Goal: Check status: Check status

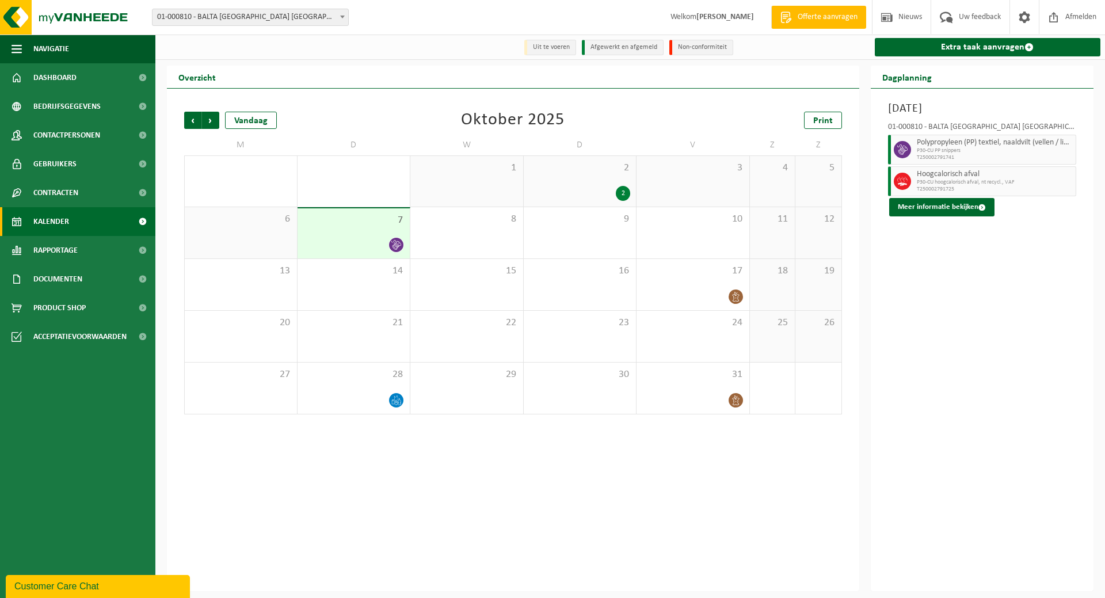
click at [381, 232] on div "7" at bounding box center [354, 233] width 113 height 50
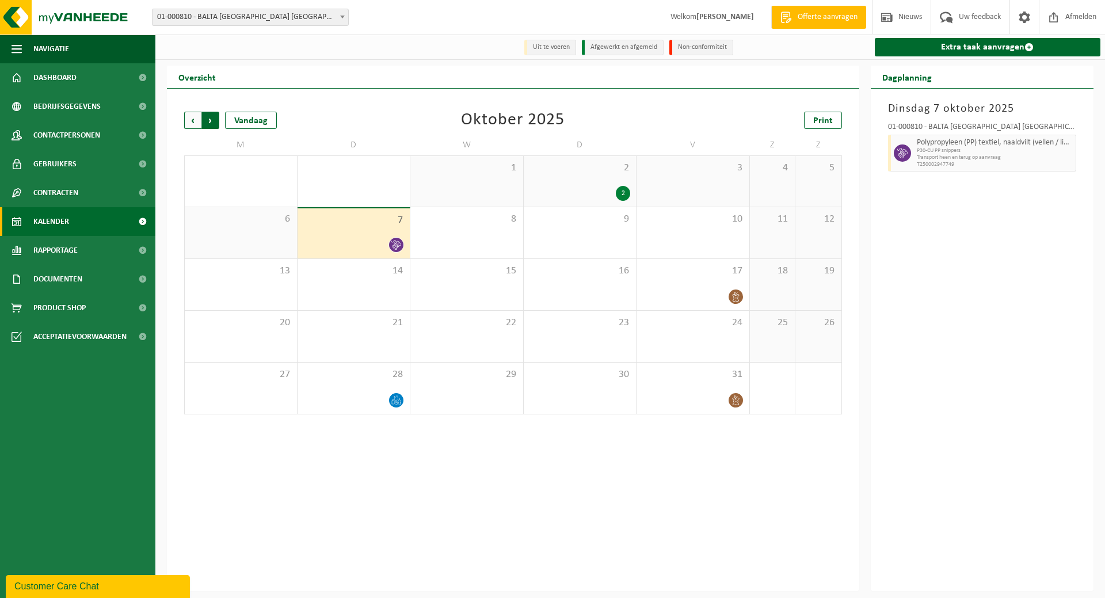
click at [190, 119] on span "Vorige" at bounding box center [192, 120] width 17 height 17
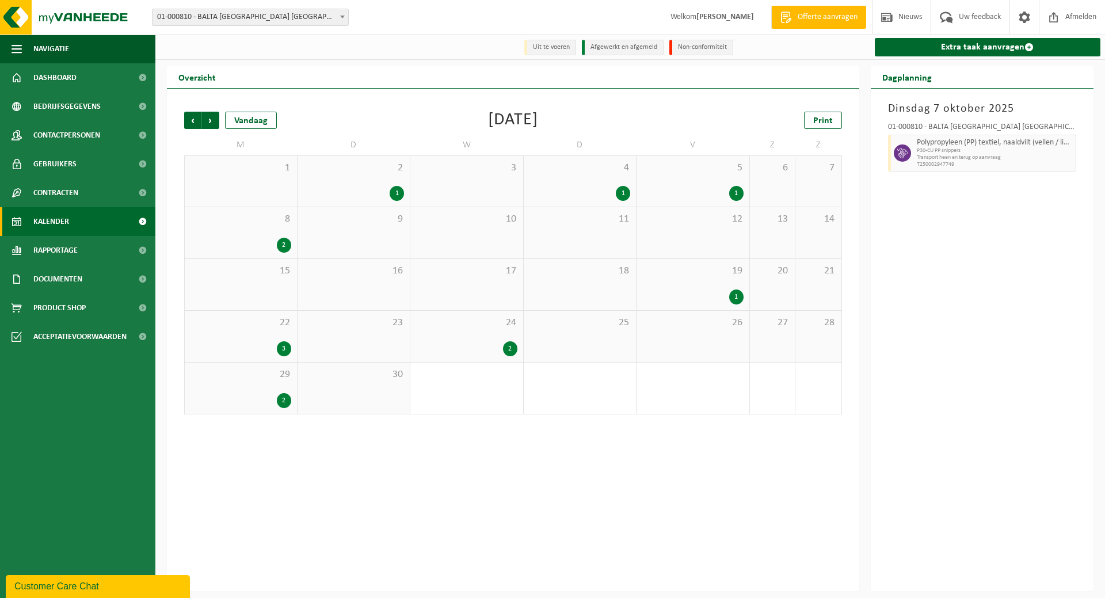
click at [486, 323] on span "24" at bounding box center [466, 323] width 101 height 13
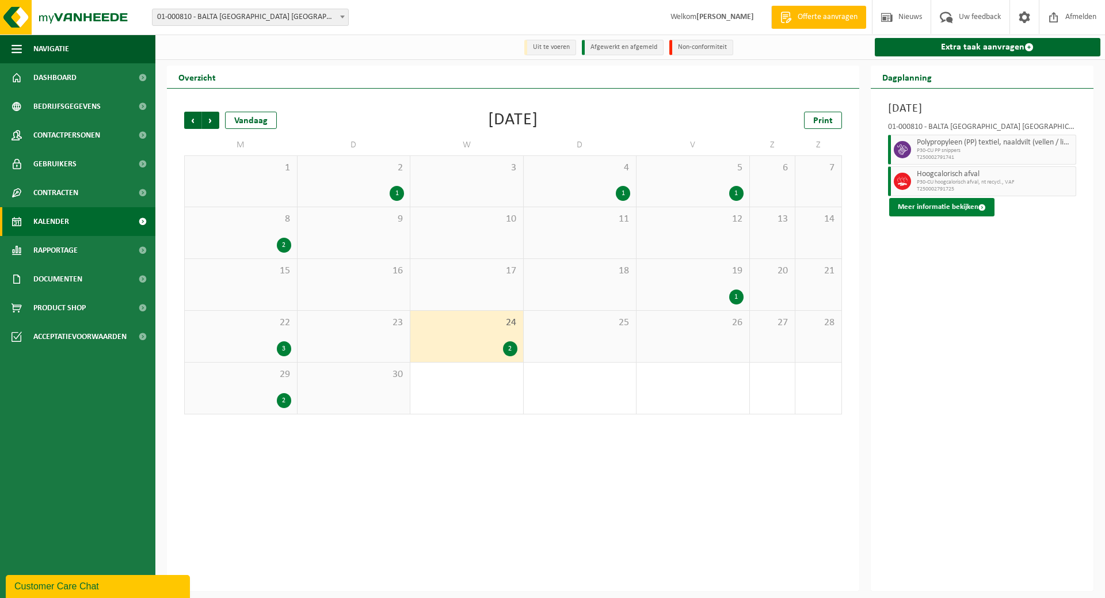
click at [912, 205] on button "Meer informatie bekijken" at bounding box center [941, 207] width 105 height 18
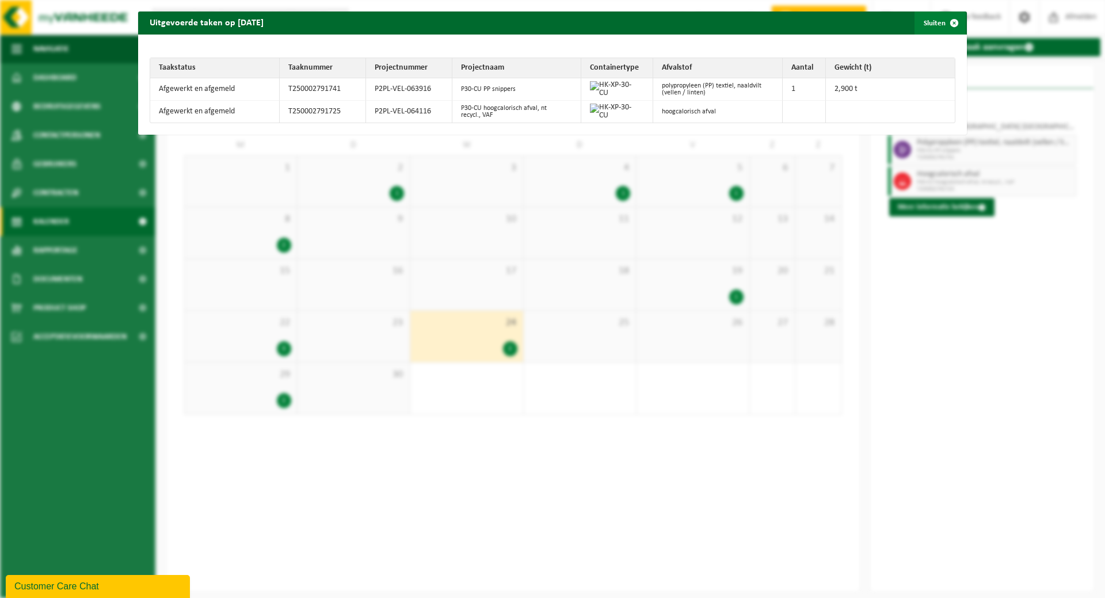
click at [926, 18] on button "Sluiten" at bounding box center [940, 23] width 51 height 23
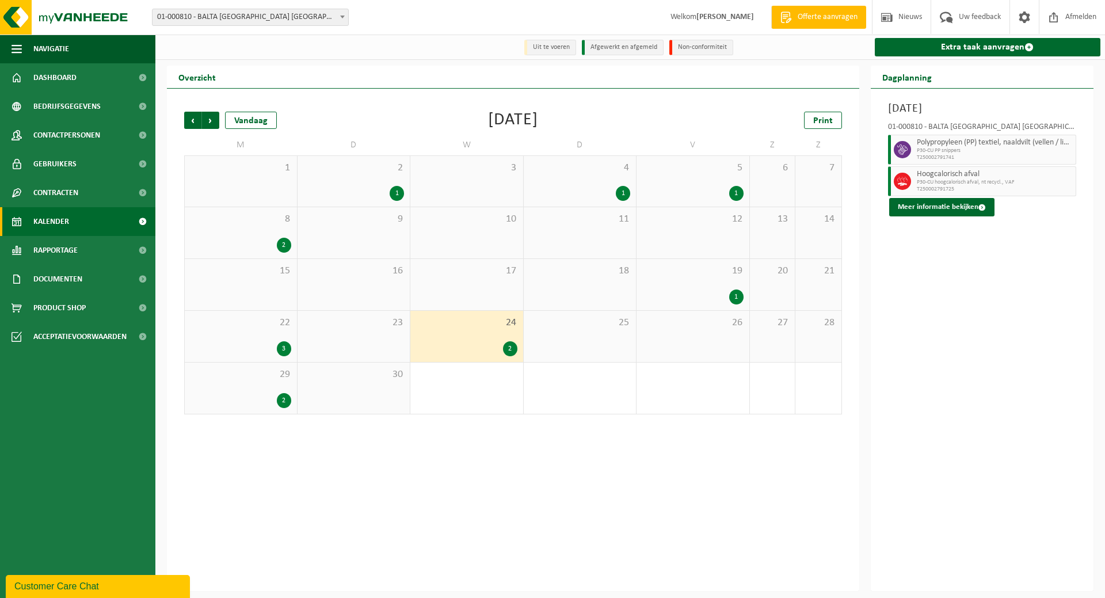
click at [569, 185] on div "4 1" at bounding box center [580, 181] width 113 height 51
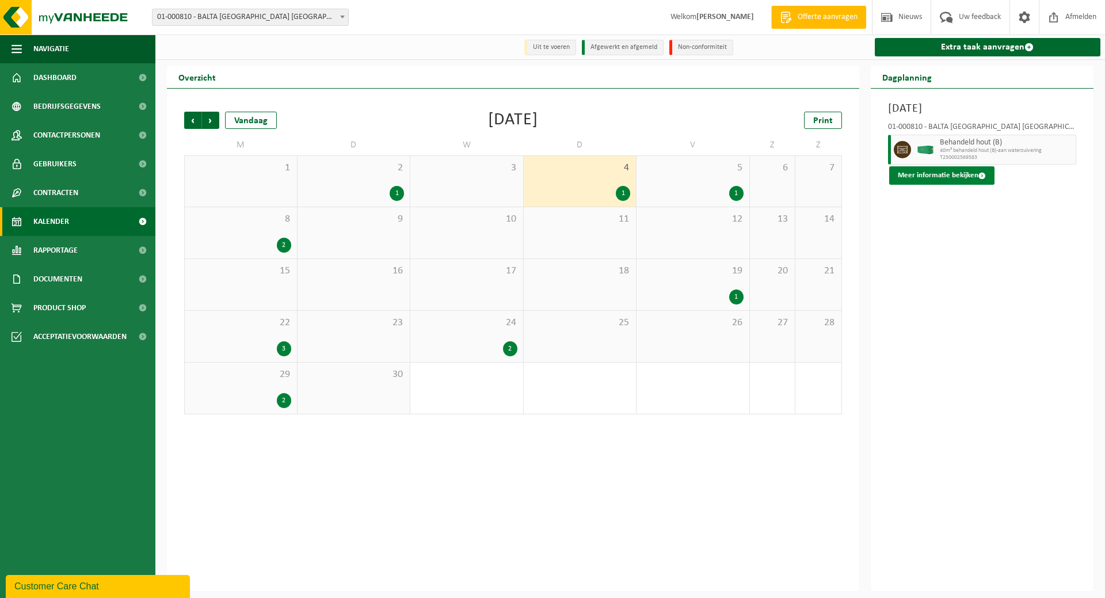
click at [933, 176] on button "Meer informatie bekijken" at bounding box center [941, 175] width 105 height 18
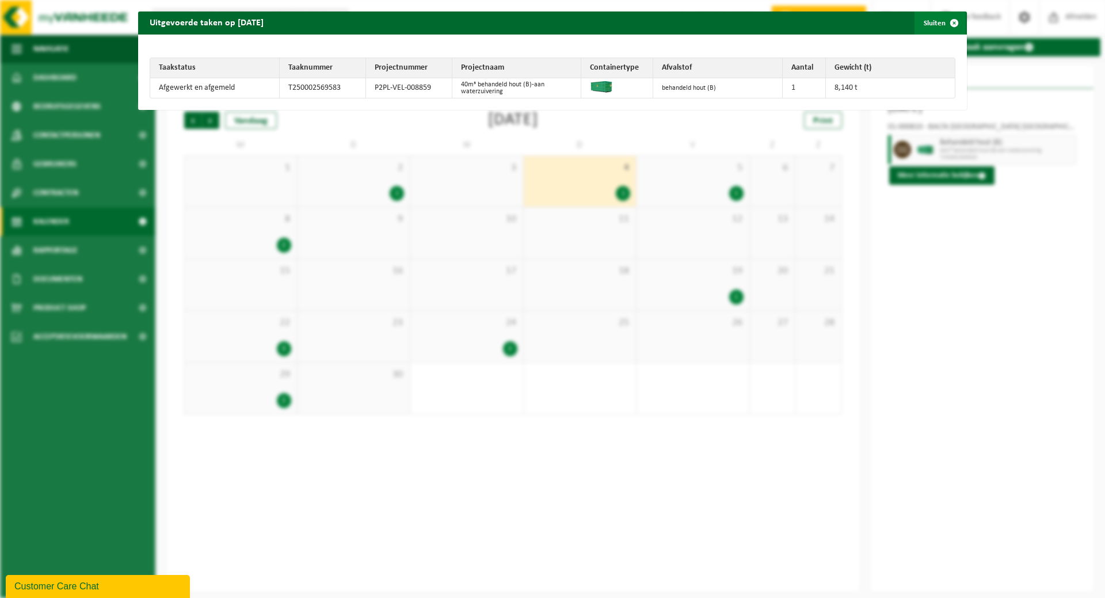
click at [919, 20] on button "Sluiten" at bounding box center [940, 23] width 51 height 23
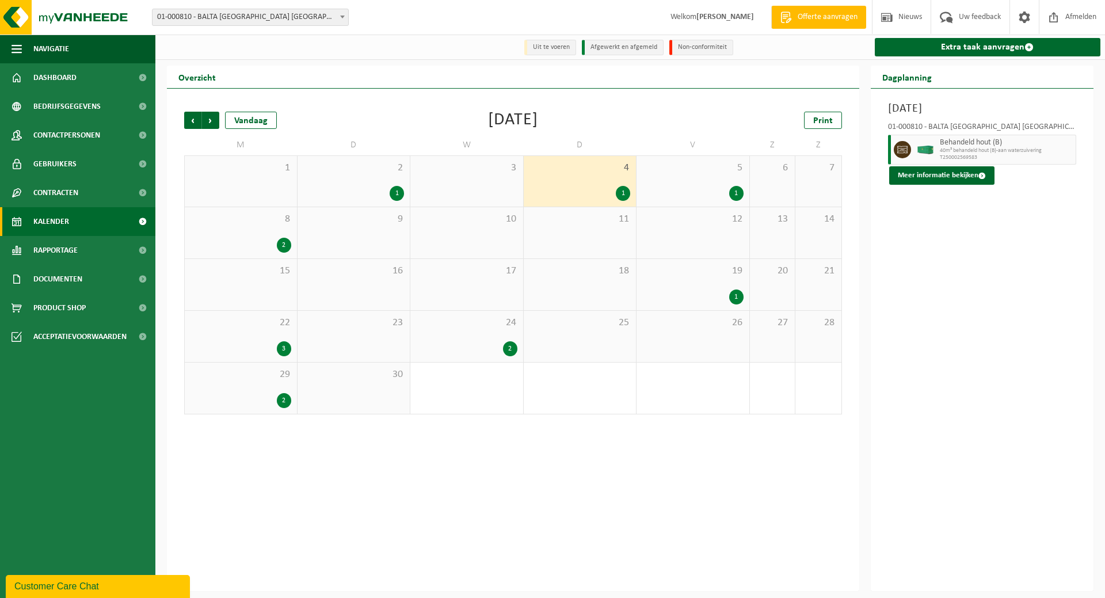
click at [580, 330] on div "25" at bounding box center [580, 336] width 113 height 51
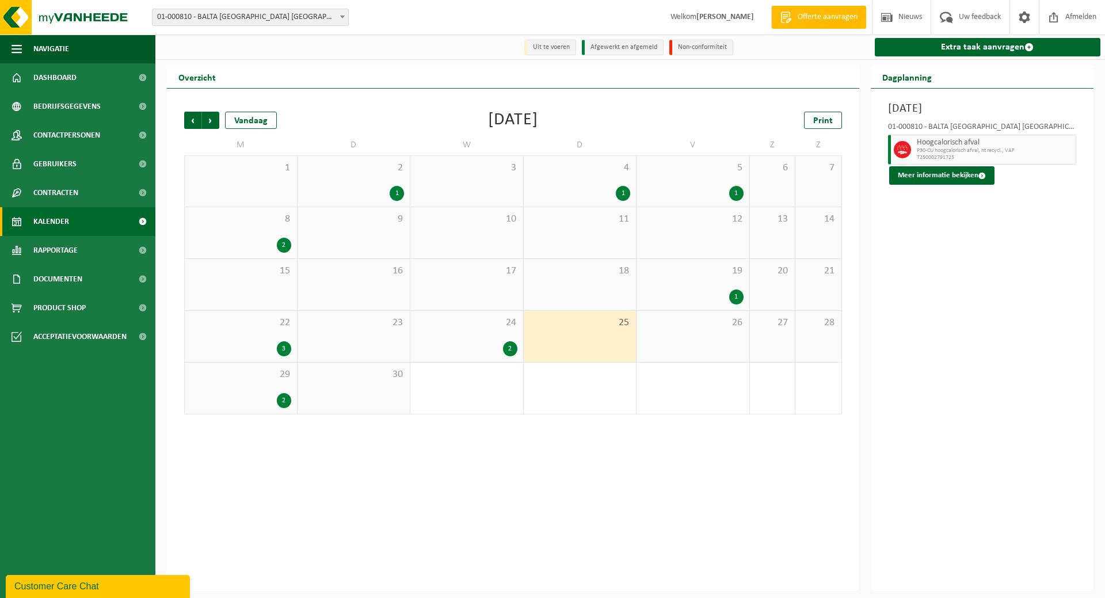
click at [487, 347] on div "2" at bounding box center [466, 348] width 101 height 15
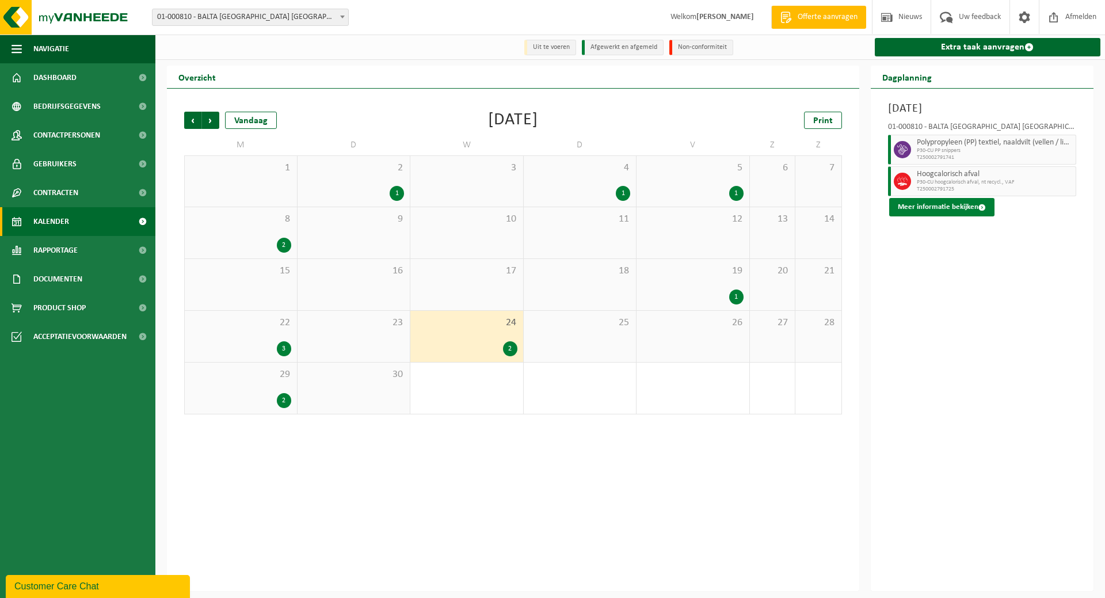
click at [934, 206] on button "Meer informatie bekijken" at bounding box center [941, 207] width 105 height 18
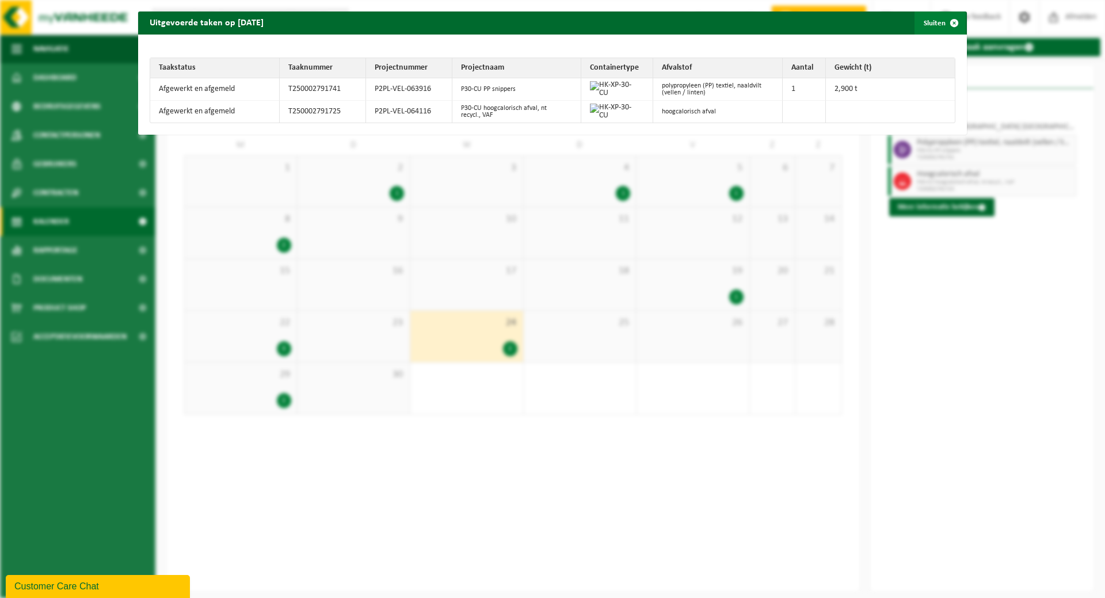
click at [925, 24] on button "Sluiten" at bounding box center [940, 23] width 51 height 23
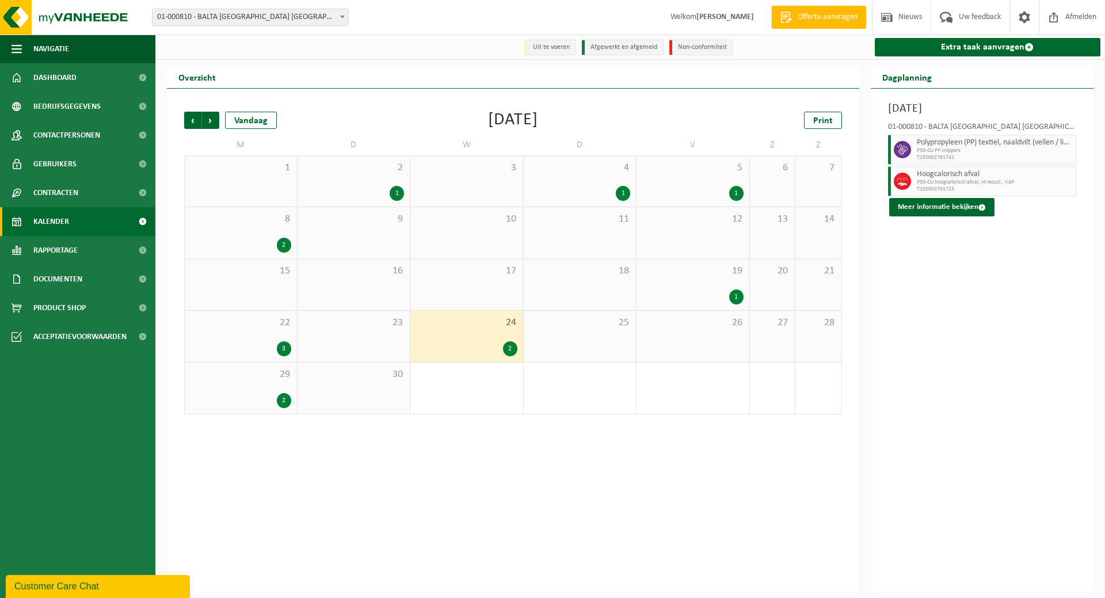
click at [615, 337] on div "25" at bounding box center [580, 336] width 113 height 51
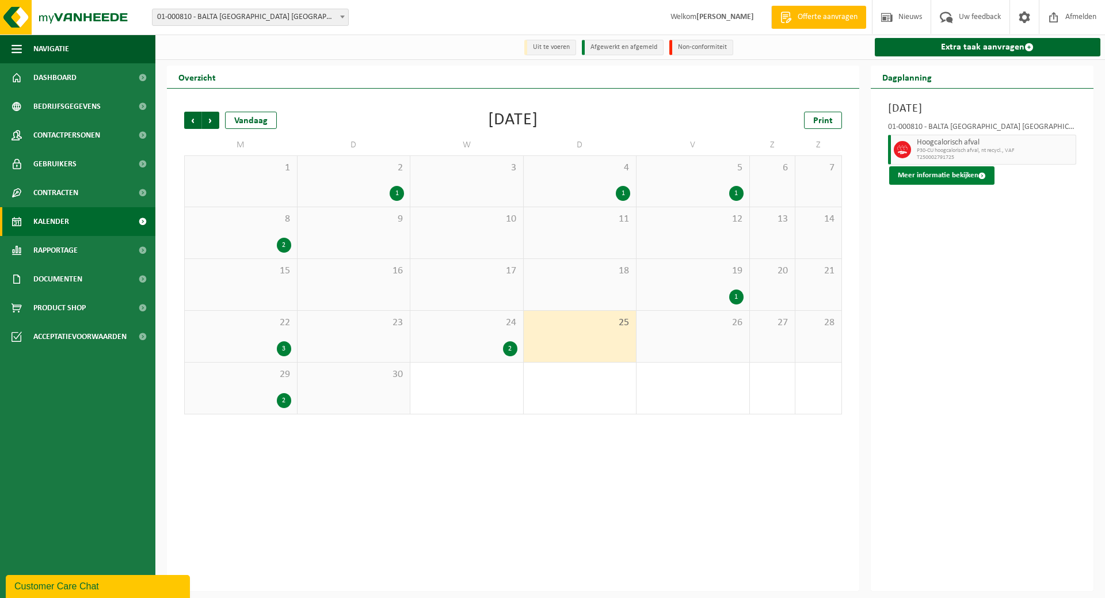
click at [960, 179] on button "Meer informatie bekijken" at bounding box center [941, 175] width 105 height 18
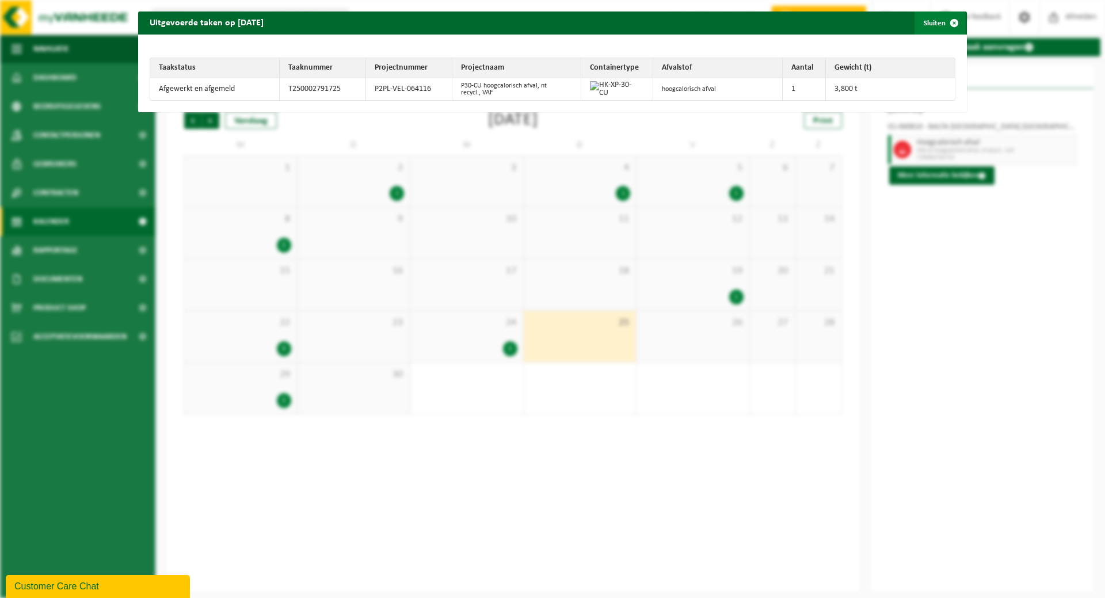
click at [925, 24] on button "Sluiten" at bounding box center [940, 23] width 51 height 23
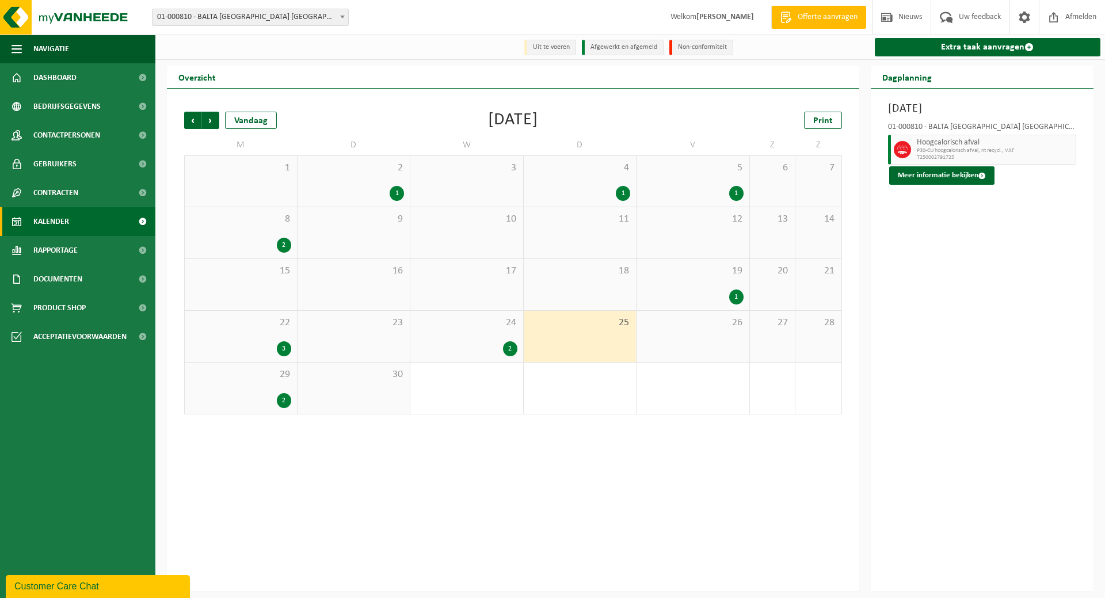
click at [384, 185] on div "2 1" at bounding box center [354, 181] width 113 height 51
